Goal: Obtain resource: Download file/media

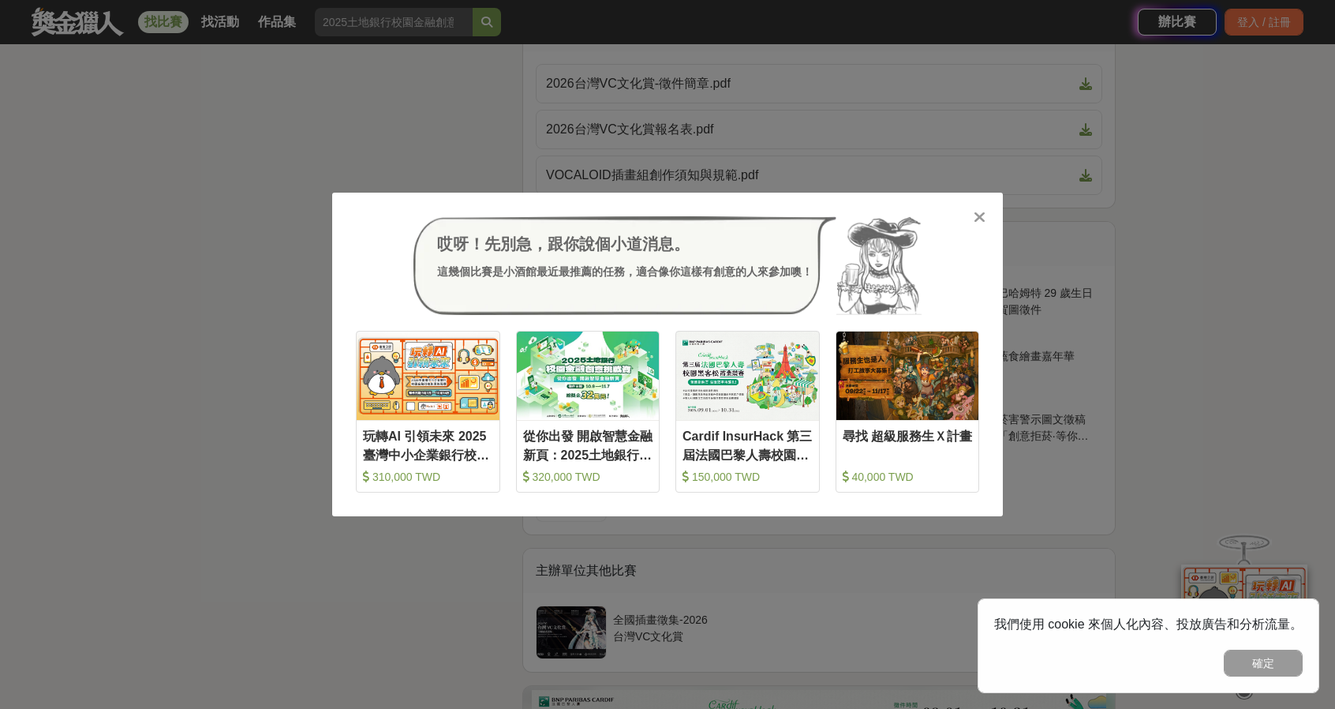
click at [978, 212] on icon at bounding box center [980, 217] width 12 height 16
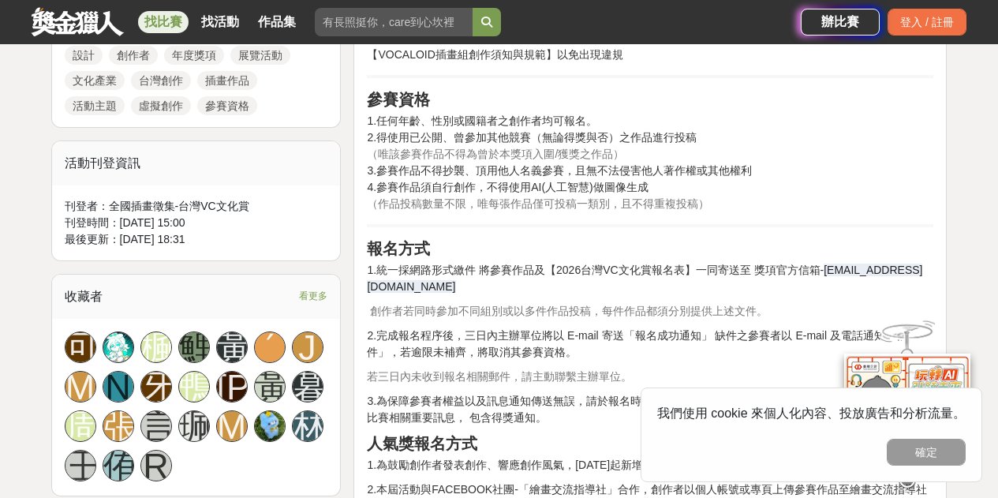
scroll to position [710, 0]
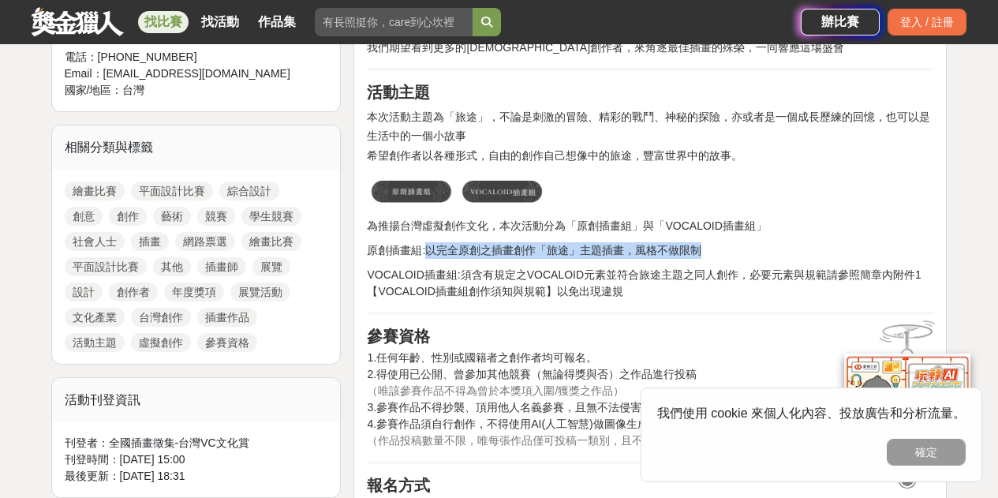
drag, startPoint x: 425, startPoint y: 249, endPoint x: 756, endPoint y: 236, distance: 330.9
click at [652, 331] on h2 "參賽資格" at bounding box center [650, 336] width 567 height 19
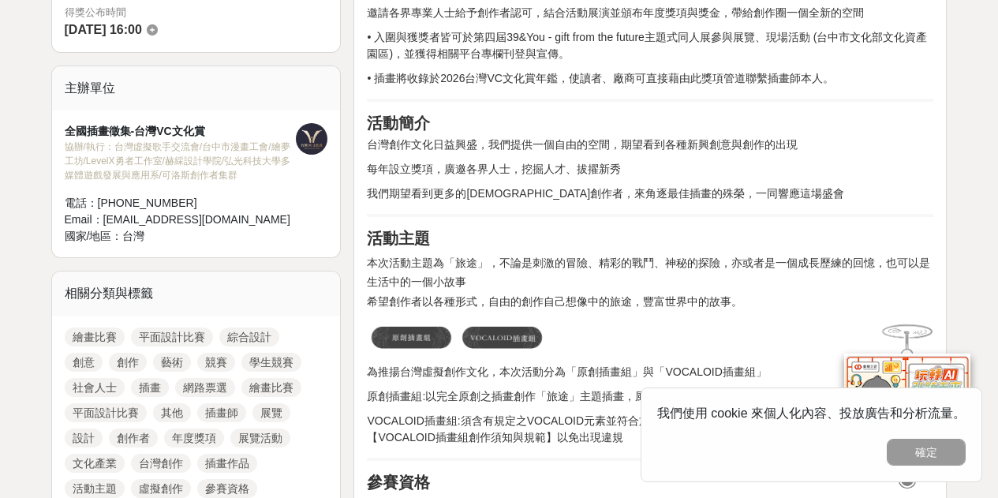
scroll to position [631, 0]
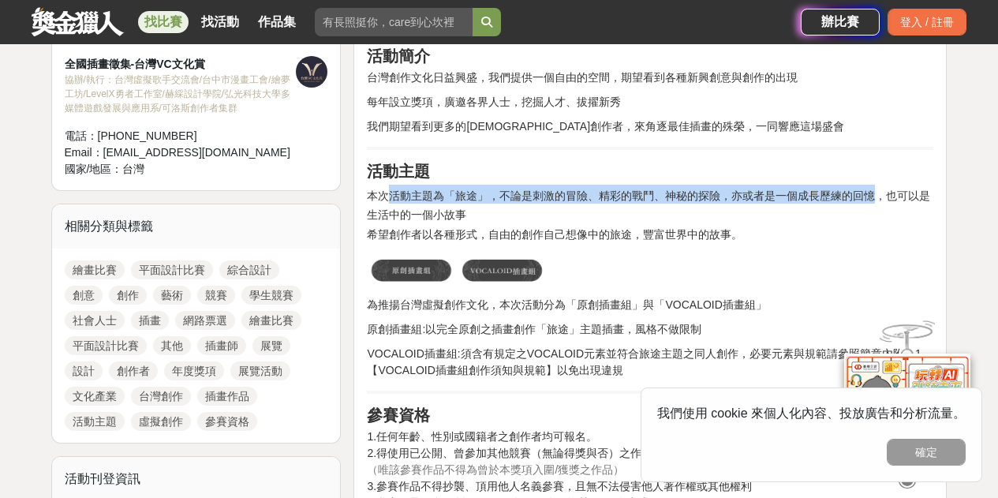
drag, startPoint x: 391, startPoint y: 186, endPoint x: 723, endPoint y: 406, distance: 398.5
click at [864, 211] on h2 "本次活動主題為「旅途」，不論是刺激的冒險、精彩的戰鬥、神秘的探險，亦或者是一個成長歷練的回憶，也可以是生活中的一個小故事" at bounding box center [650, 204] width 567 height 38
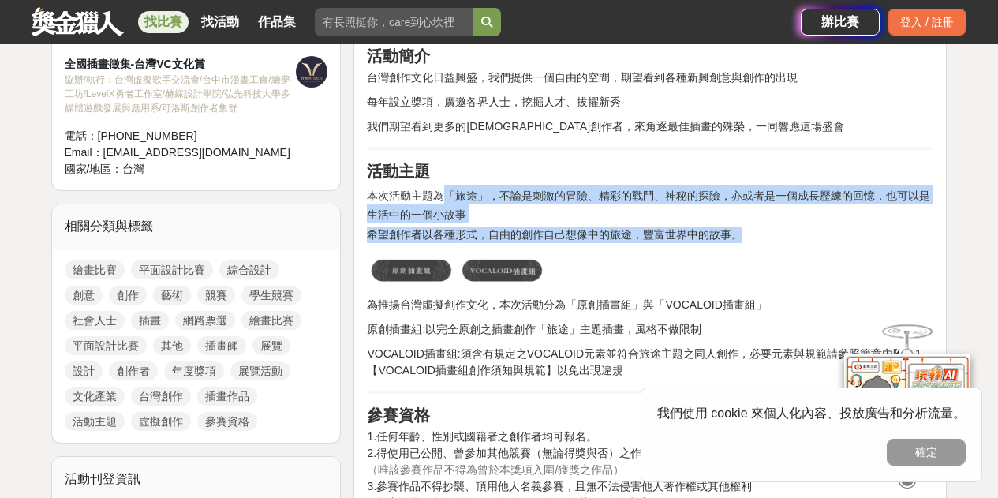
drag, startPoint x: 440, startPoint y: 199, endPoint x: 732, endPoint y: 228, distance: 294.2
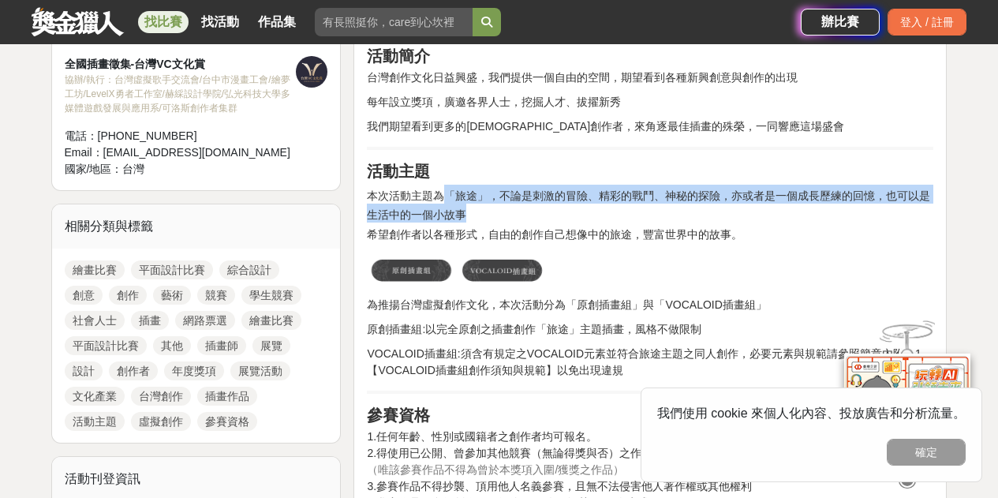
drag, startPoint x: 447, startPoint y: 193, endPoint x: 532, endPoint y: 216, distance: 87.5
click at [532, 216] on h2 "本次活動主題為「旅途」，不論是刺激的冒險、精彩的戰鬥、神秘的探險，亦或者是一個成長歷練的回憶，也可以是生活中的一個小故事" at bounding box center [650, 204] width 567 height 38
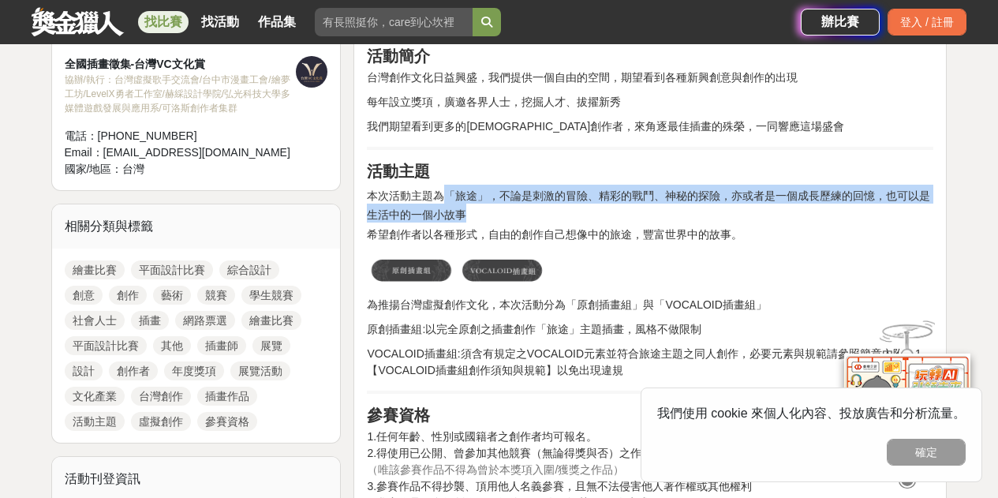
drag, startPoint x: 443, startPoint y: 196, endPoint x: 612, endPoint y: 221, distance: 170.7
click at [619, 219] on h2 "本次活動主題為「旅途」，不論是刺激的冒險、精彩的戰鬥、神秘的探險，亦或者是一個成長歷練的回憶，也可以是生活中的一個小故事" at bounding box center [650, 204] width 567 height 38
click at [564, 209] on h2 "本次活動主題為「旅途」，不論是刺激的冒險、精彩的戰鬥、神秘的探險，亦或者是一個成長歷練的回憶，也可以是生活中的一個小故事" at bounding box center [650, 204] width 567 height 38
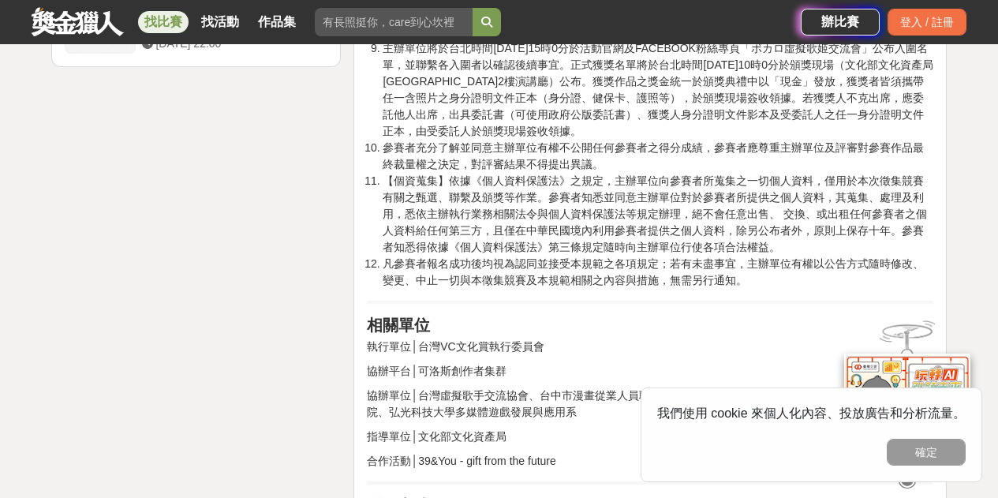
scroll to position [2841, 0]
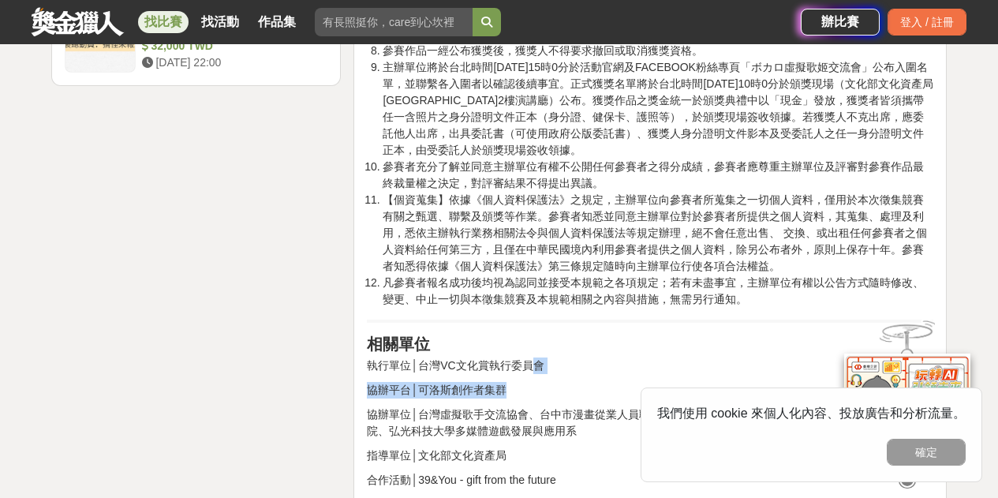
drag, startPoint x: 553, startPoint y: 391, endPoint x: 530, endPoint y: 388, distance: 23.0
click at [553, 398] on p "協辦平台│可洛斯創作者集群" at bounding box center [650, 390] width 567 height 17
drag, startPoint x: 421, startPoint y: 378, endPoint x: 489, endPoint y: 384, distance: 68.1
click at [489, 374] on p "執行單位│台灣VC文化賞執行委員會" at bounding box center [650, 365] width 567 height 17
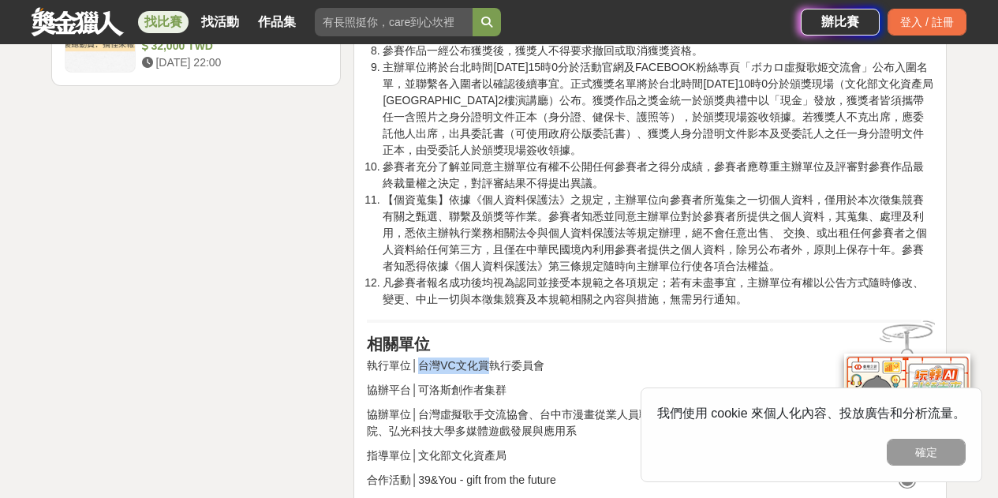
copy p "台灣VC文化賞"
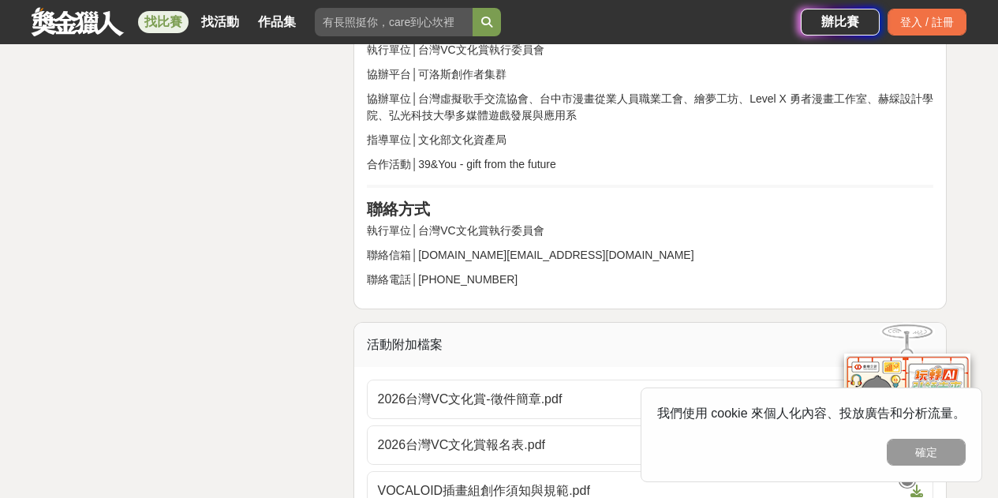
click at [636, 239] on p "執行單位│台灣VC文化賞執行委員會" at bounding box center [650, 231] width 567 height 17
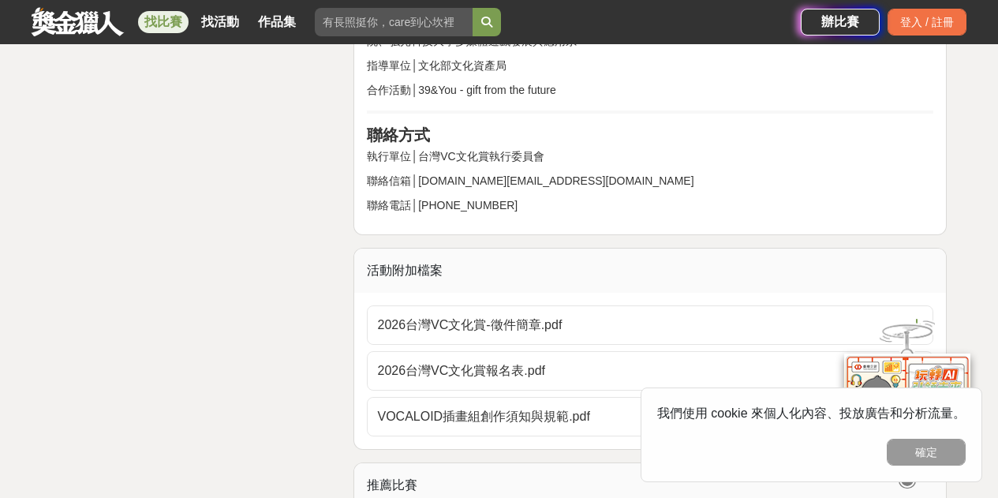
scroll to position [3206, 0]
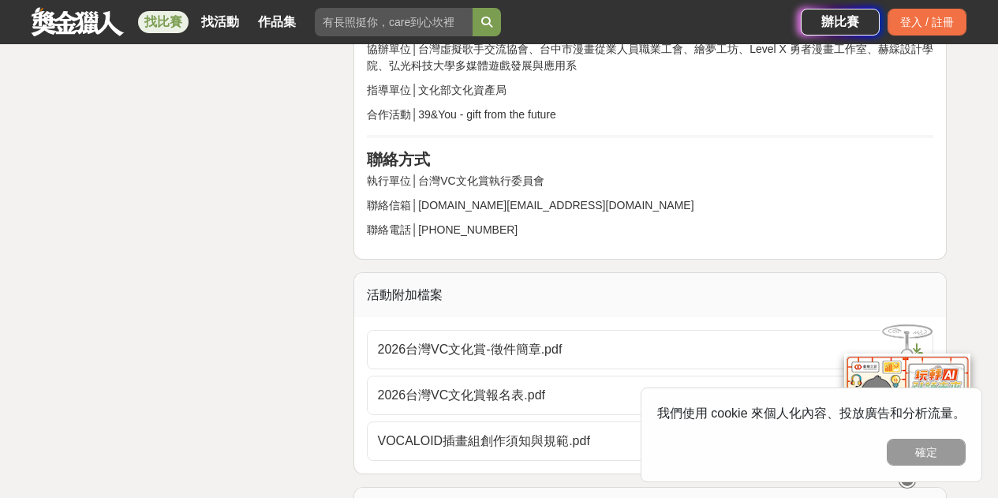
click at [595, 354] on link "2026台灣VC文化賞-徵件簡章.pdf" at bounding box center [650, 349] width 567 height 39
